Goal: Contribute content: Contribute content

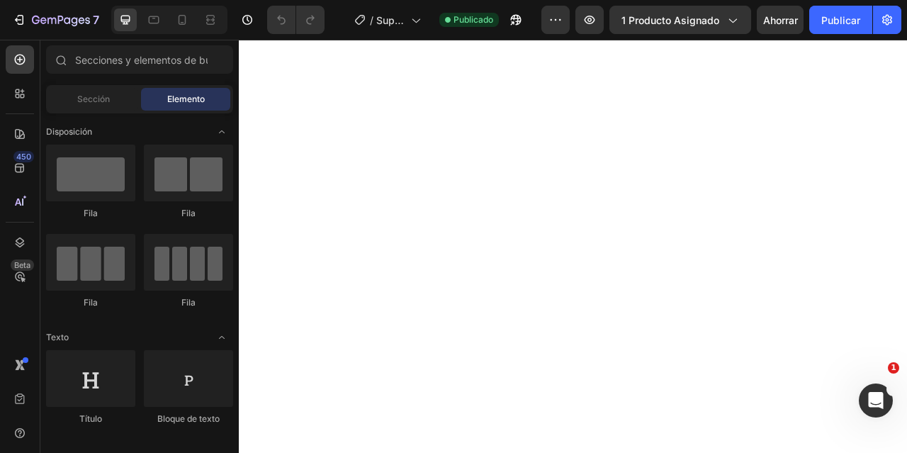
scroll to position [2479, 0]
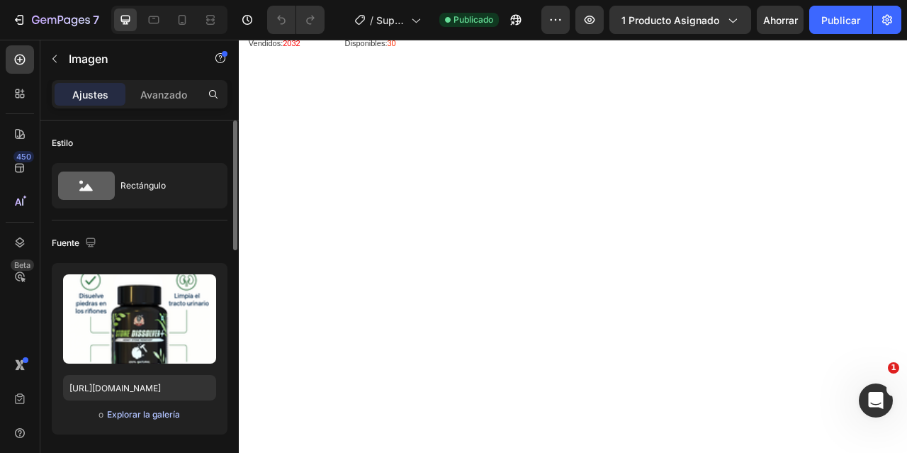
click at [133, 414] on font "Explorar la galería" at bounding box center [143, 414] width 73 height 11
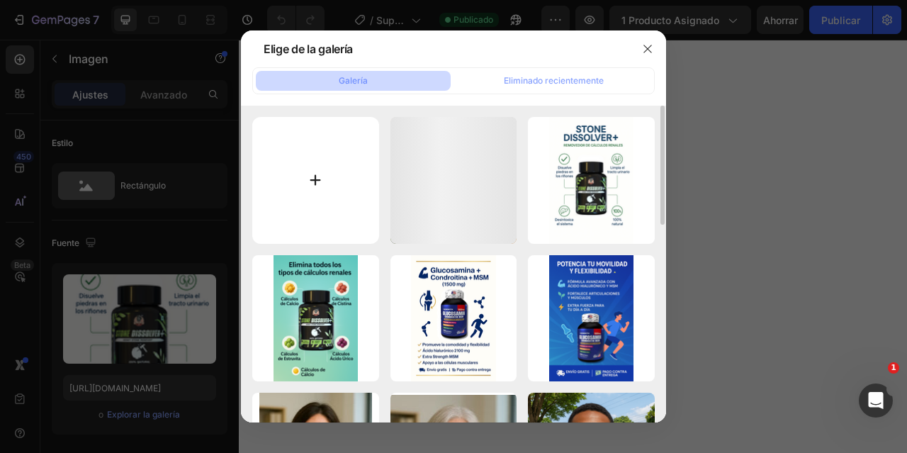
click at [329, 174] on input "file" at bounding box center [315, 180] width 127 height 127
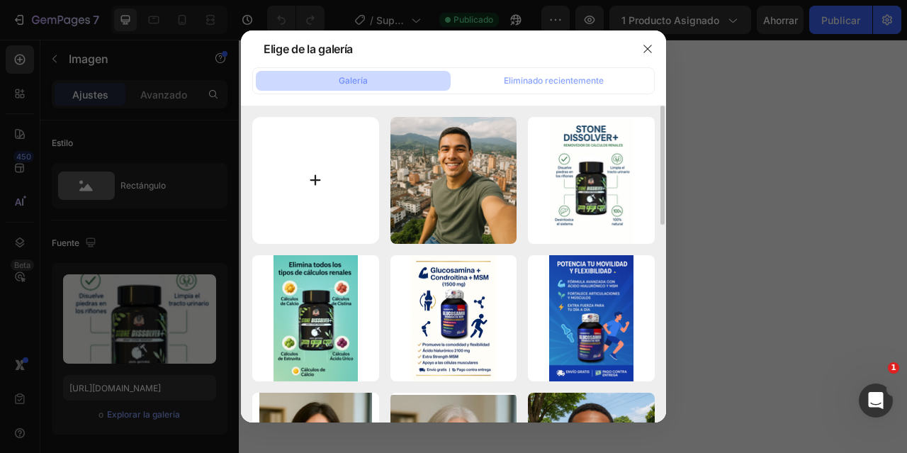
type input "C:\fakepath\Diseño sin título (11).png"
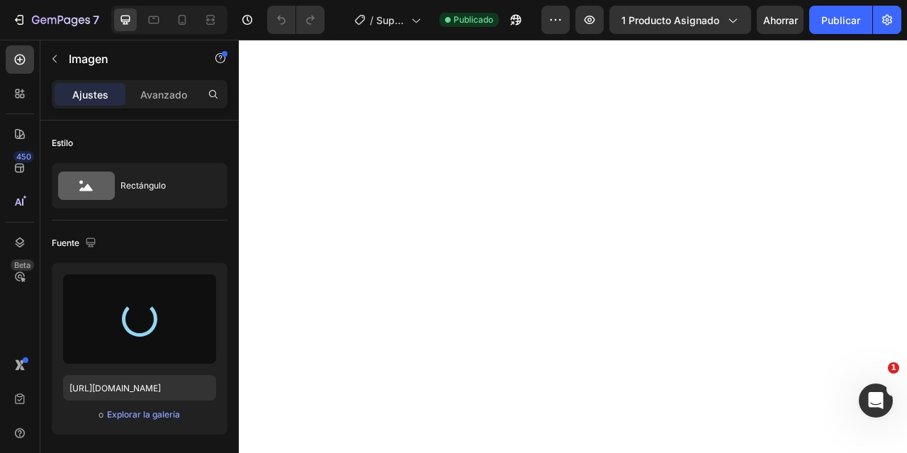
scroll to position [2054, 0]
click at [184, 21] on icon at bounding box center [182, 20] width 14 height 14
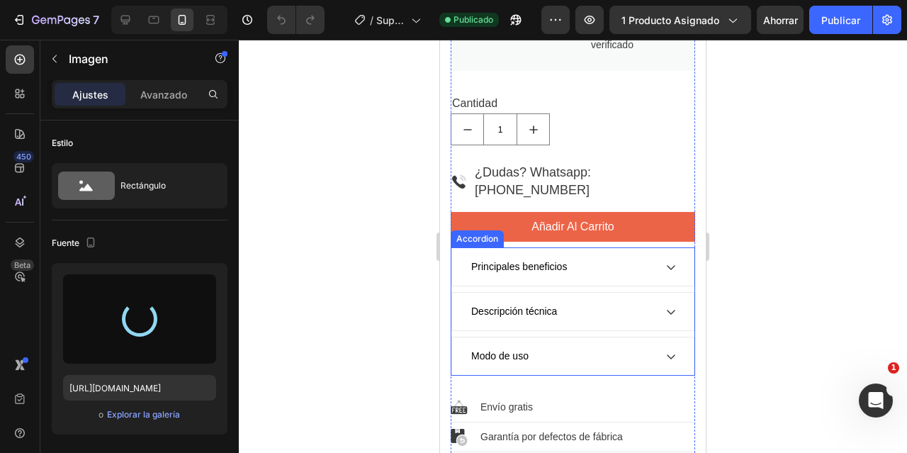
scroll to position [1133, 0]
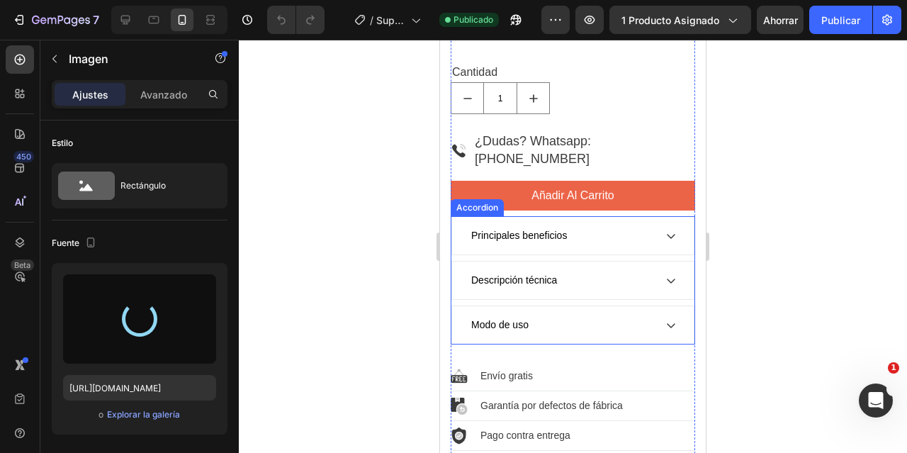
click at [665, 230] on icon at bounding box center [670, 235] width 11 height 11
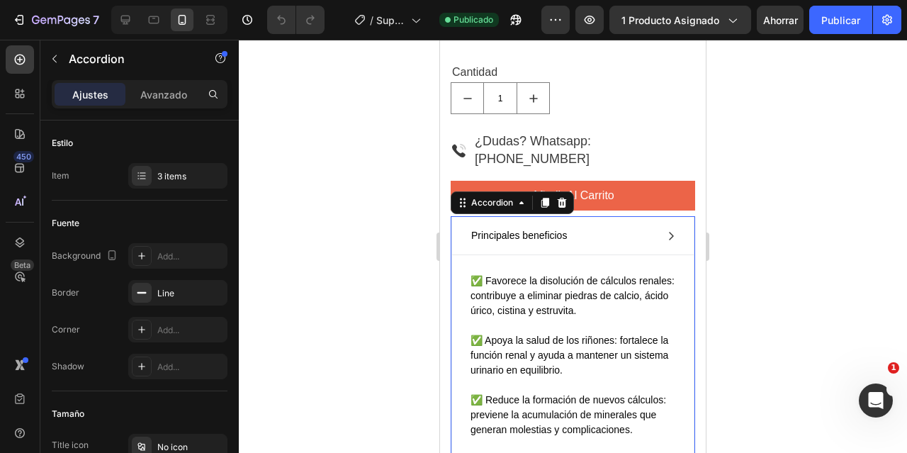
click at [665, 230] on icon at bounding box center [670, 235] width 11 height 11
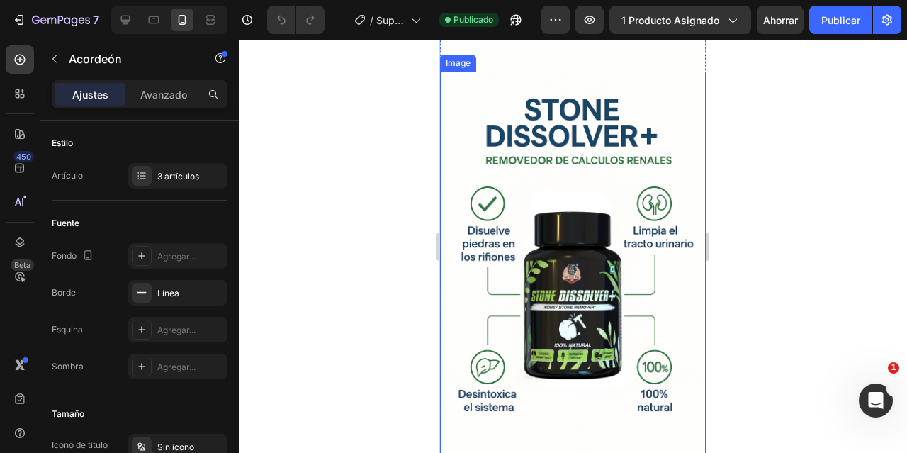
click at [608, 198] on img at bounding box center [573, 271] width 266 height 399
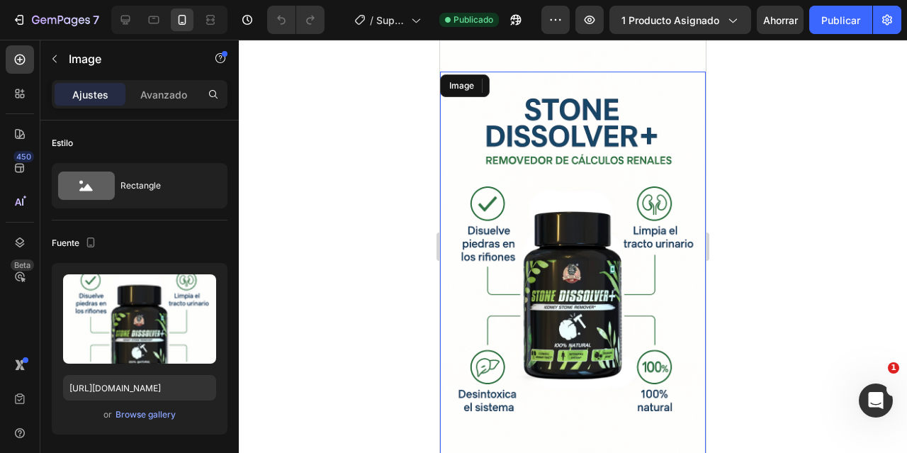
scroll to position [2763, 0]
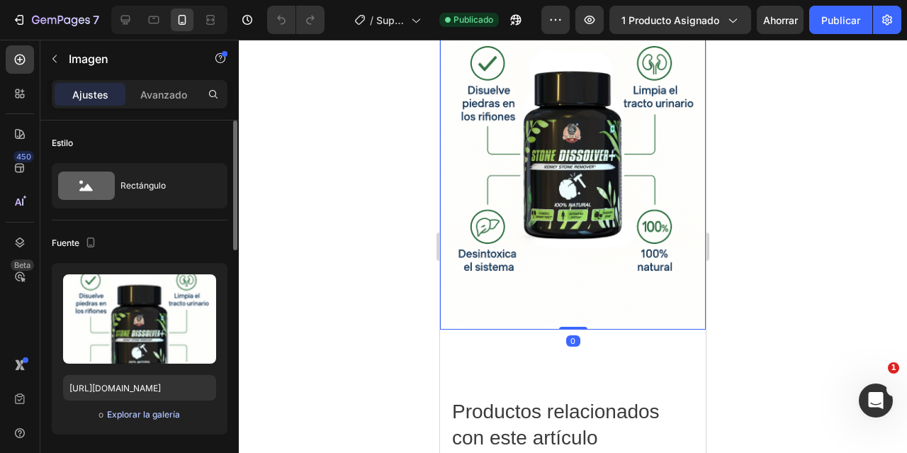
click at [128, 411] on font "Explorar la galería" at bounding box center [143, 414] width 73 height 11
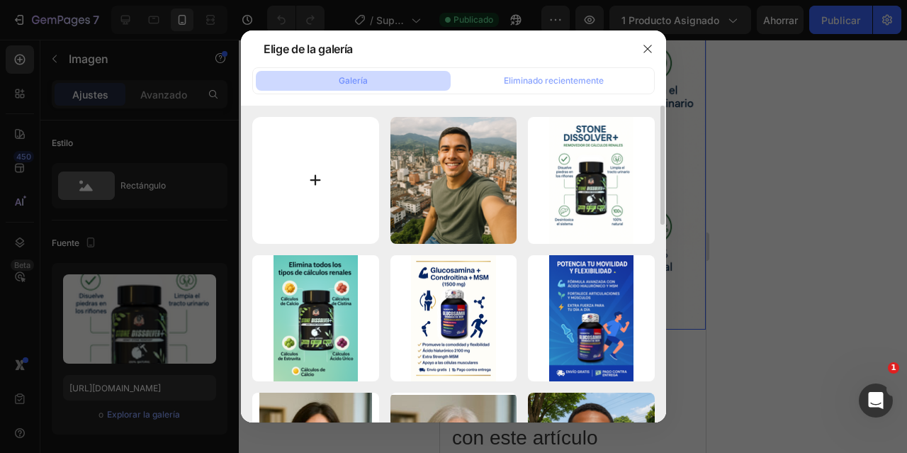
click at [315, 172] on input "file" at bounding box center [315, 180] width 127 height 127
type input "C:\fakepath\Diseño sin título (11).png"
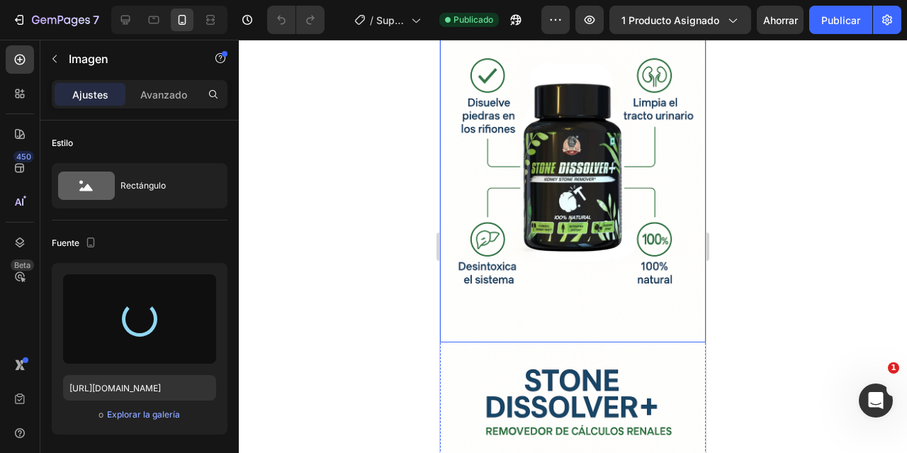
scroll to position [2377, 0]
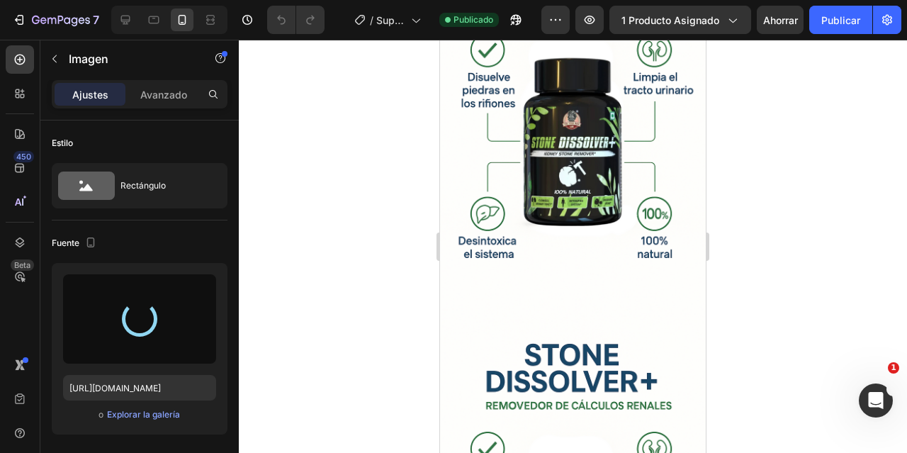
type input "[URL][DOMAIN_NAME]"
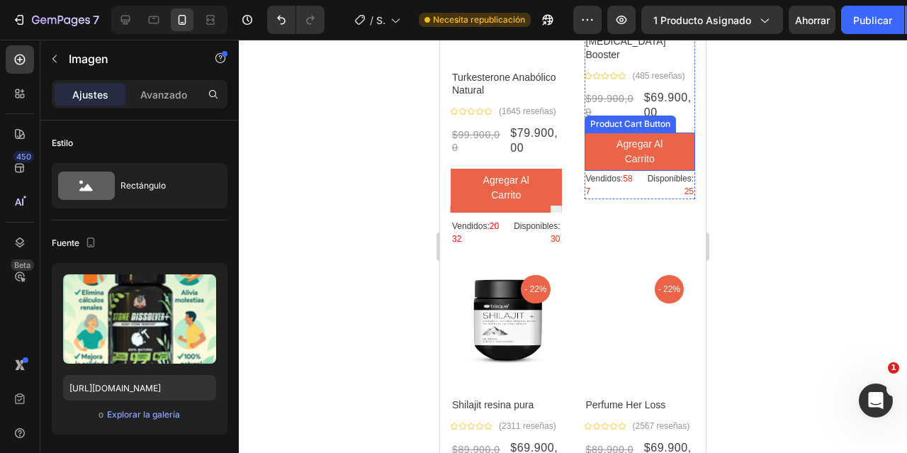
scroll to position [3298, 0]
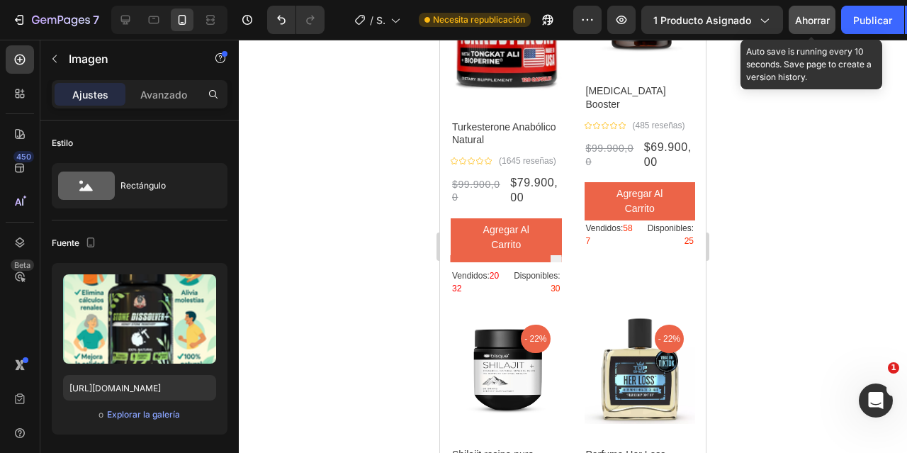
click at [820, 18] on font "Ahorrar" at bounding box center [812, 20] width 35 height 12
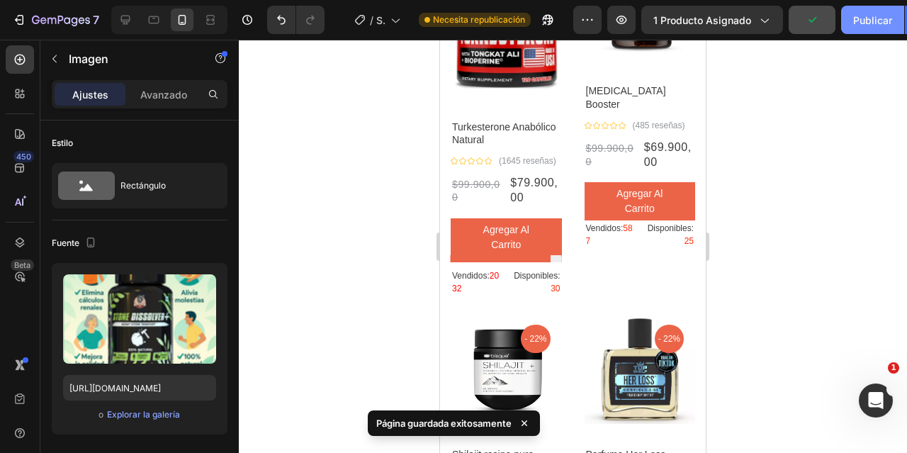
click at [877, 18] on font "Publicar" at bounding box center [872, 20] width 39 height 12
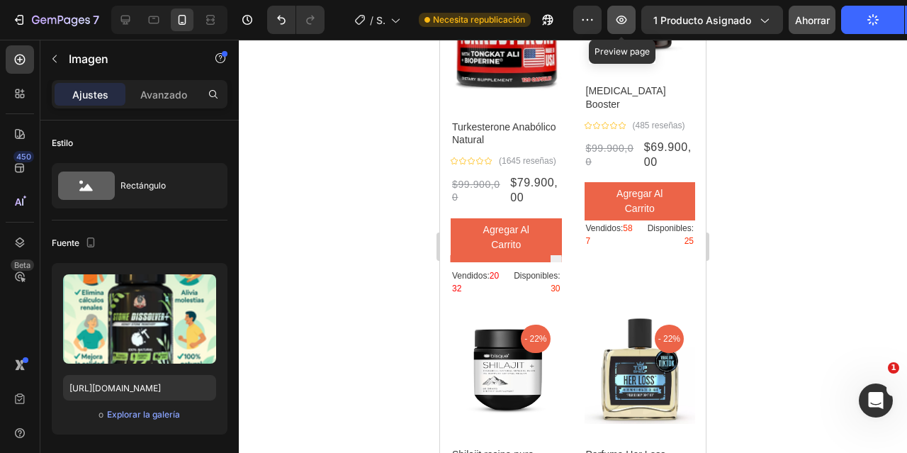
click at [632, 19] on button "button" at bounding box center [621, 20] width 28 height 28
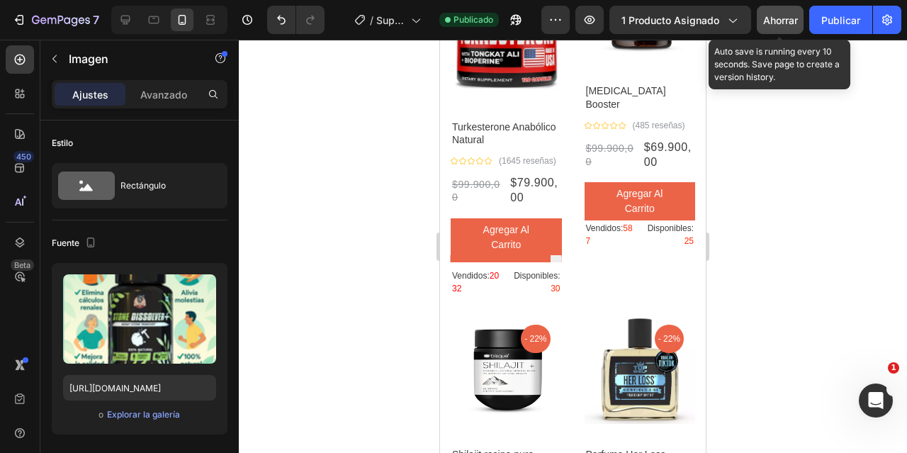
click at [783, 9] on button "Ahorrar" at bounding box center [780, 20] width 47 height 28
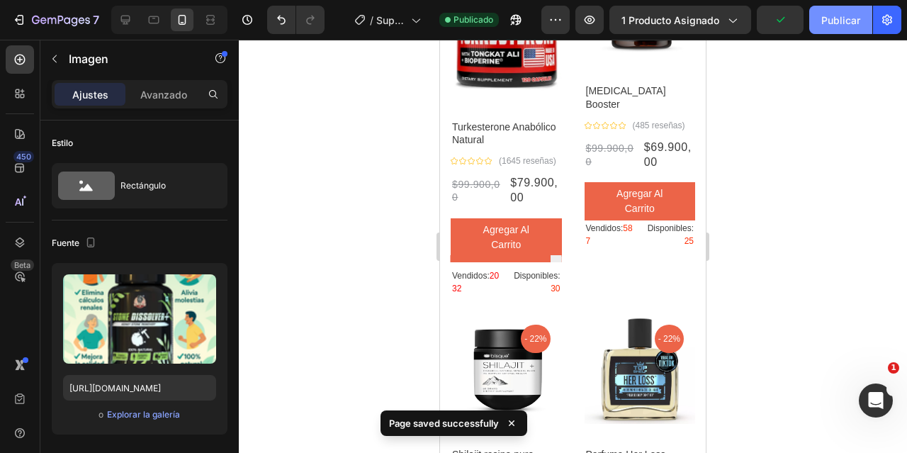
click at [827, 21] on font "Publicar" at bounding box center [840, 20] width 39 height 12
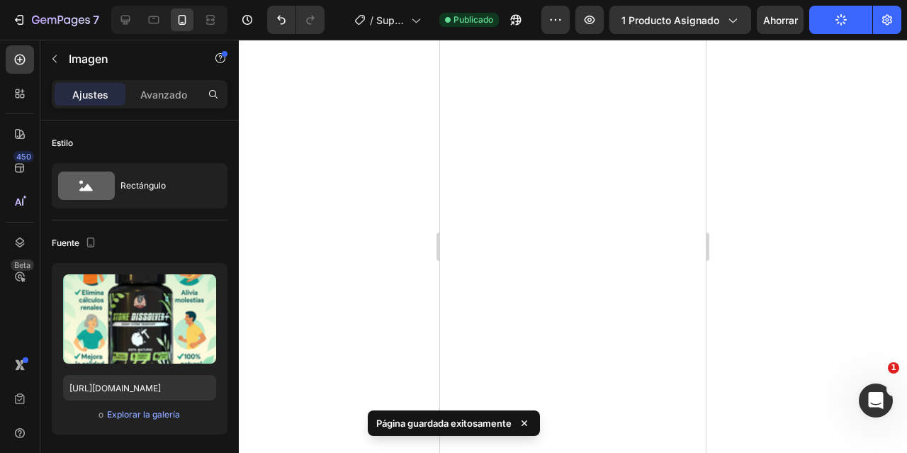
scroll to position [2519, 0]
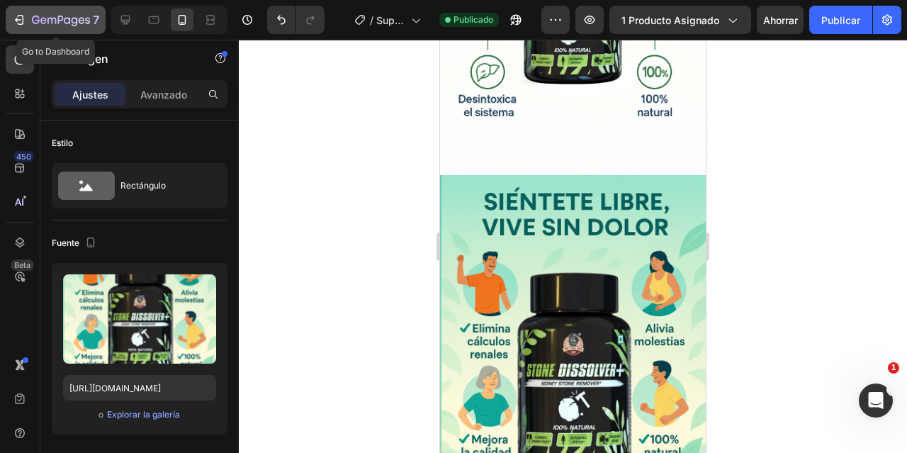
click at [50, 17] on icon "button" at bounding box center [61, 21] width 58 height 12
